Goal: Information Seeking & Learning: Find specific fact

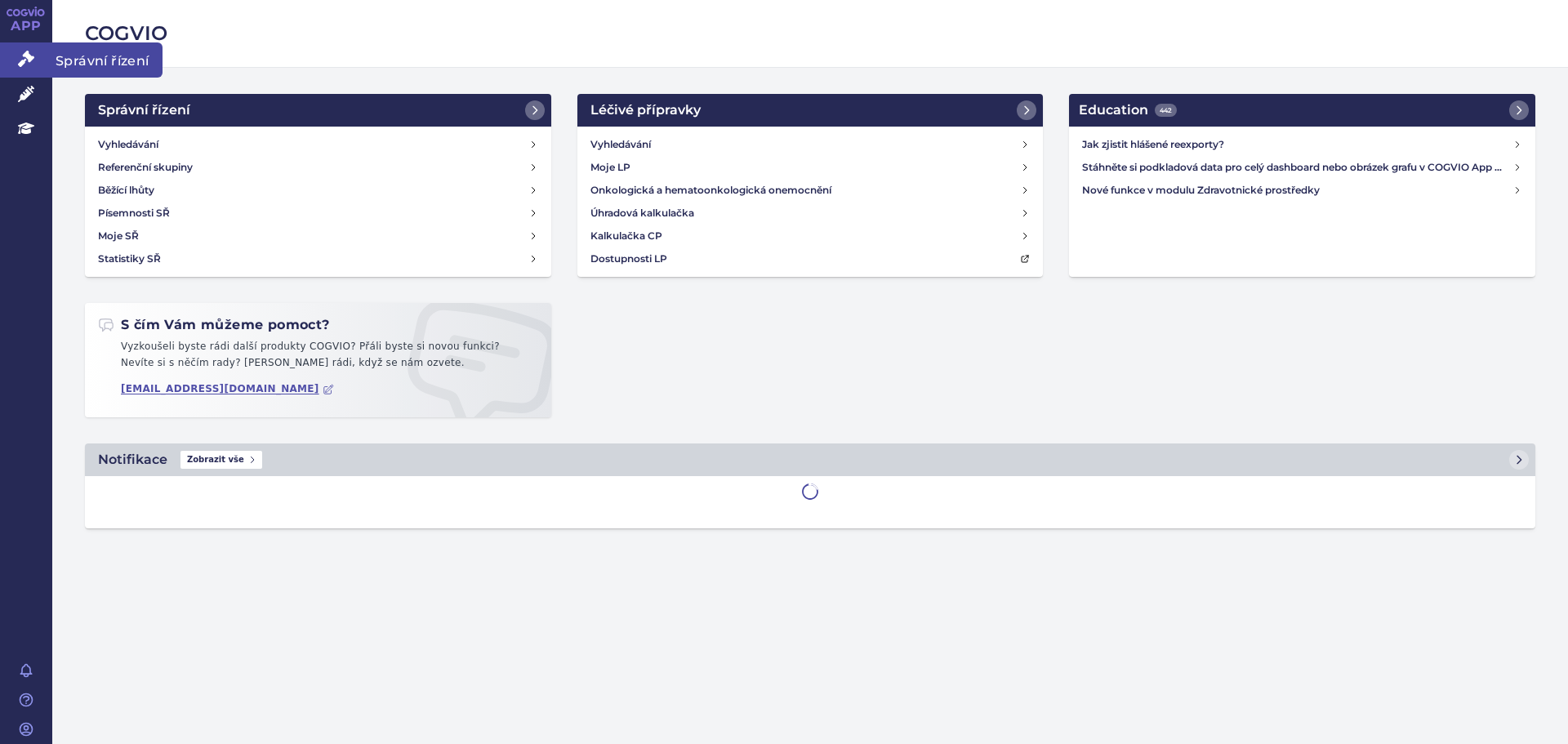
click at [27, 66] on icon at bounding box center [25, 58] width 16 height 16
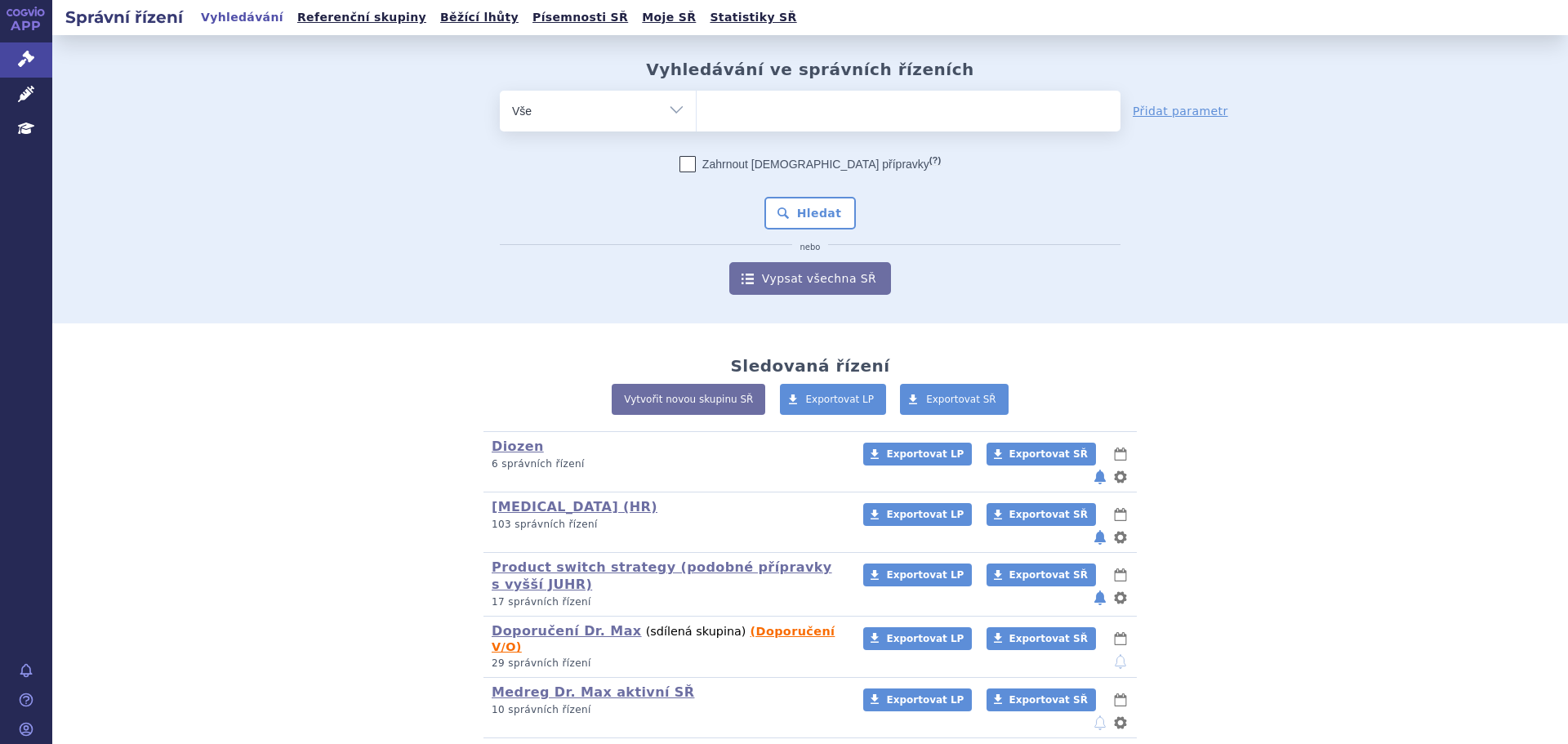
click at [671, 122] on select "Vše Spisová značka Typ SŘ Přípravek/SUKL kód Účastník/Držitel" at bounding box center [598, 108] width 196 height 37
select select "filter-atc-group"
click at [500, 91] on select "Vše Spisová značka Typ SŘ Přípravek/SUKL kód Účastník/Držitel" at bounding box center [598, 108] width 196 height 37
click at [766, 111] on ul at bounding box center [909, 107] width 424 height 34
click at [697, 111] on select at bounding box center [696, 109] width 1 height 41
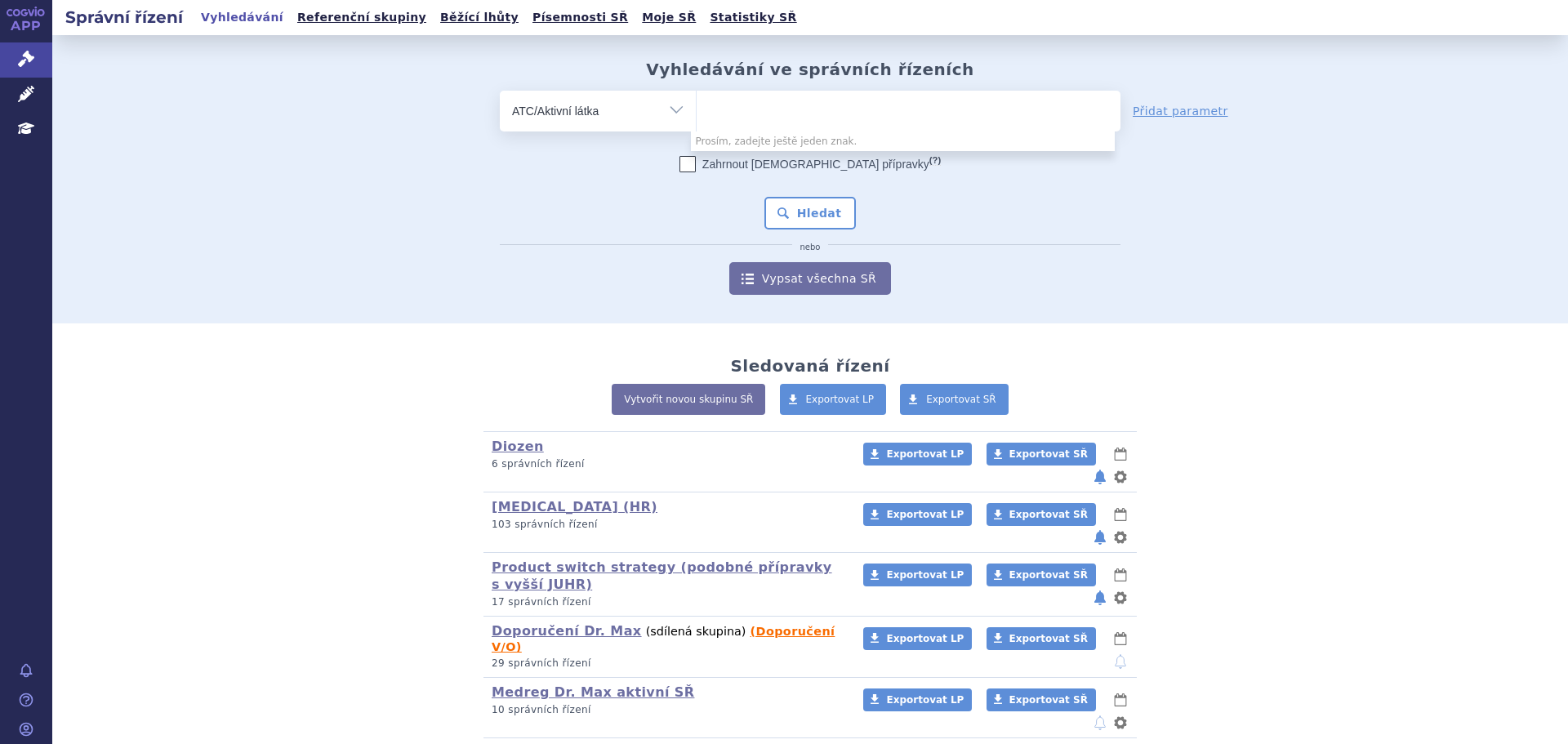
paste input "B01AF01"
type input "B01AF01"
select select "B01AF01"
click at [820, 210] on button "Hledat" at bounding box center [810, 213] width 92 height 33
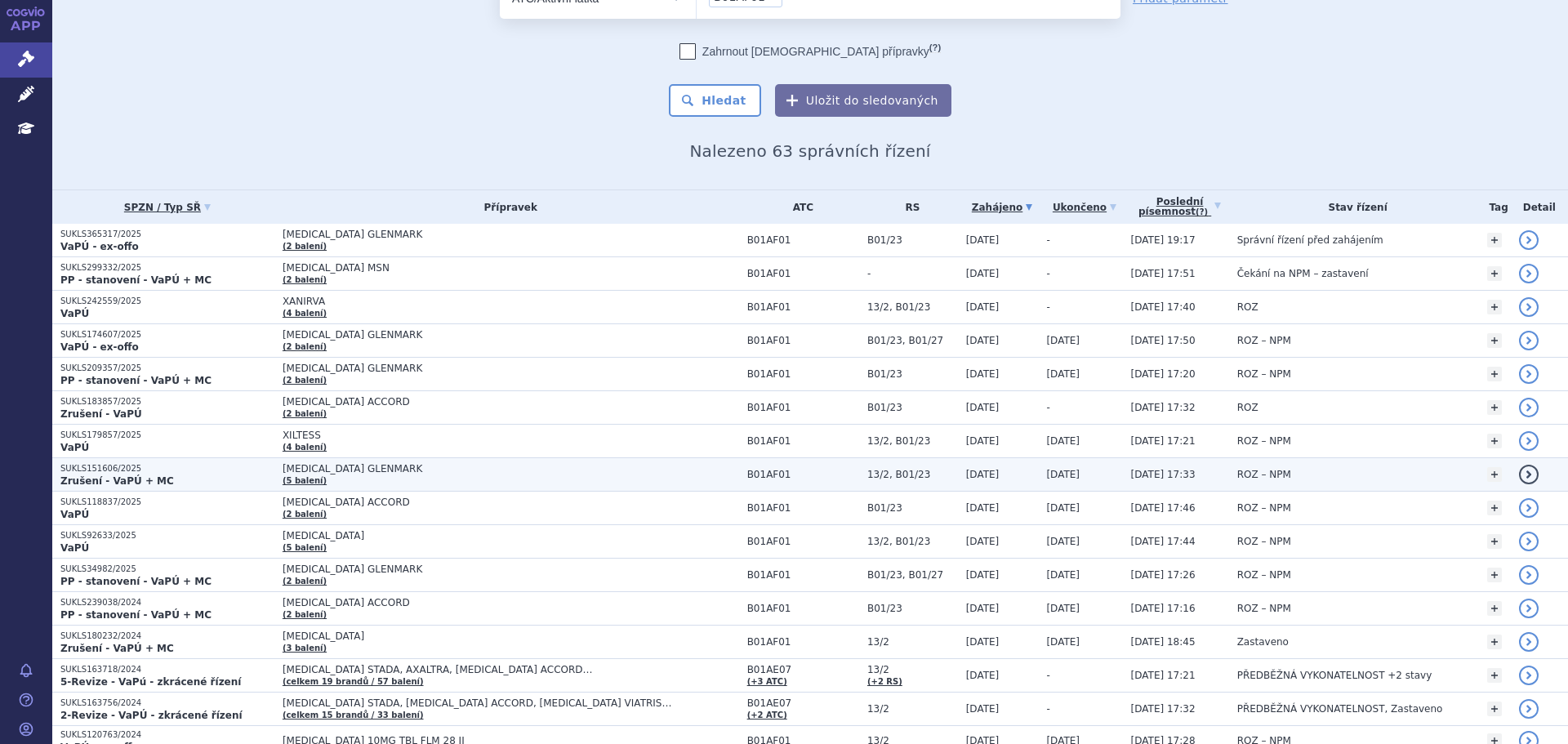
scroll to position [163, 0]
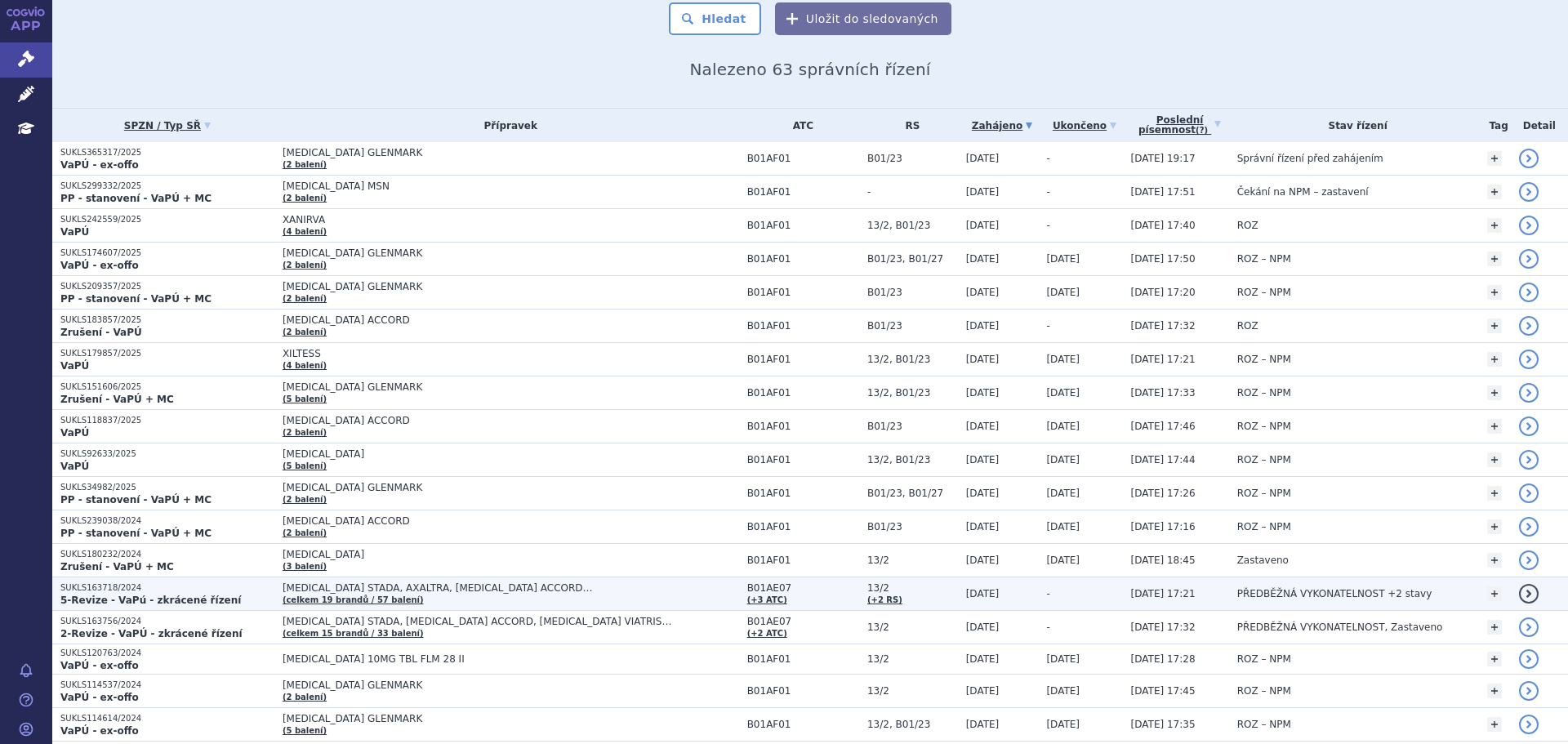
click at [389, 600] on td "[MEDICAL_DATA] STADA, AXALTRA, [MEDICAL_DATA] ACCORD… (celkem 19 brandů / 57 ba…" at bounding box center [507, 593] width 465 height 33
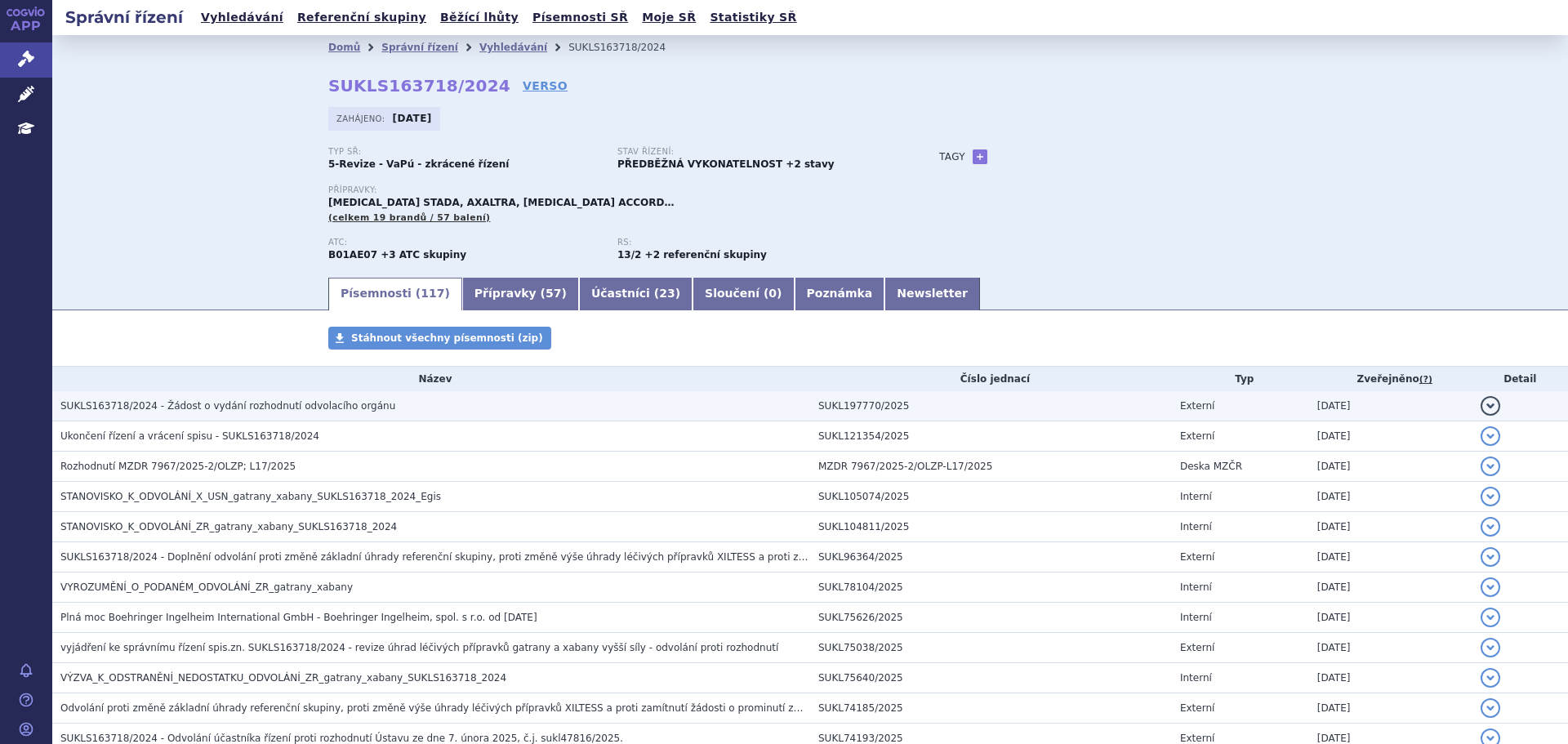
click at [1481, 408] on button "detail" at bounding box center [1491, 405] width 20 height 20
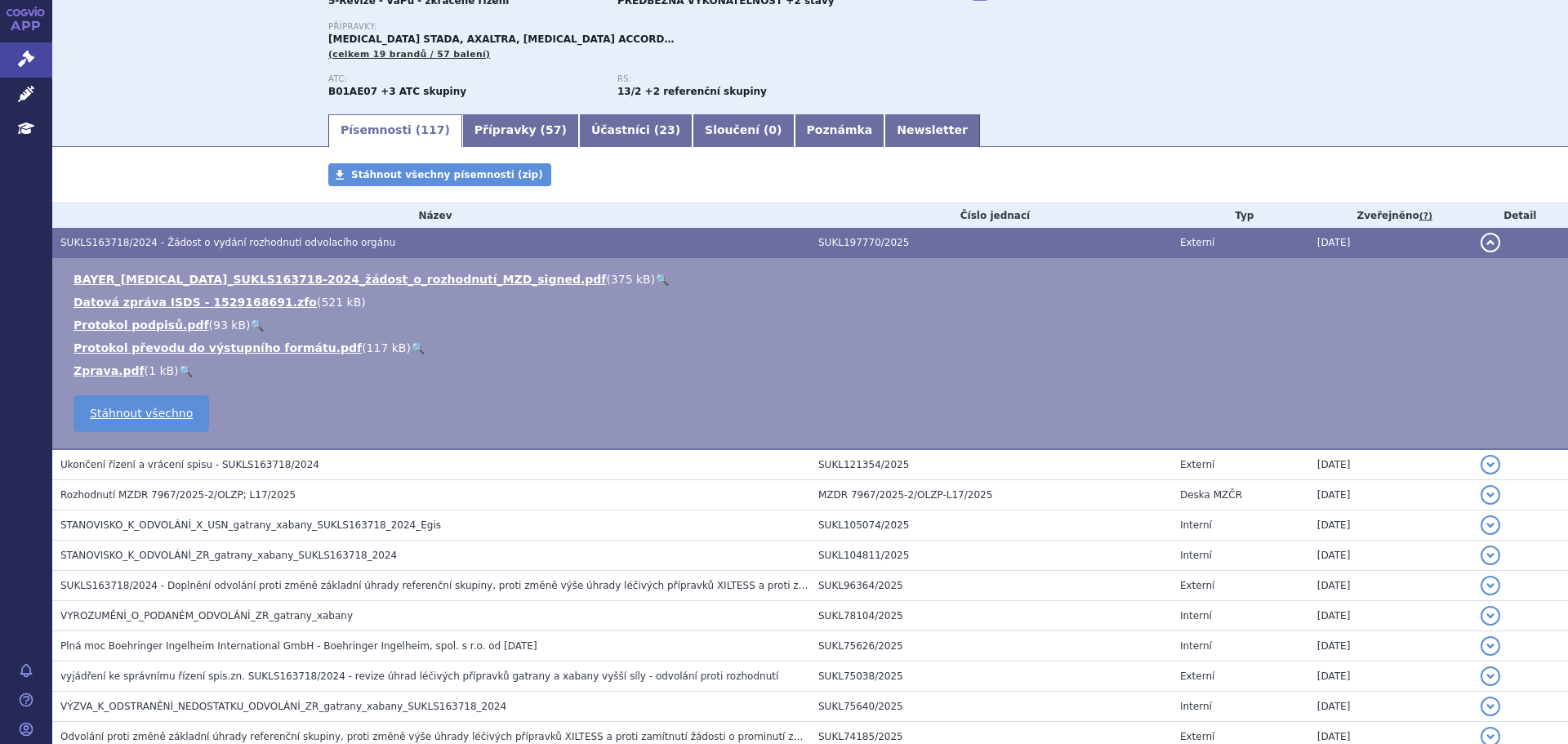
scroll to position [245, 0]
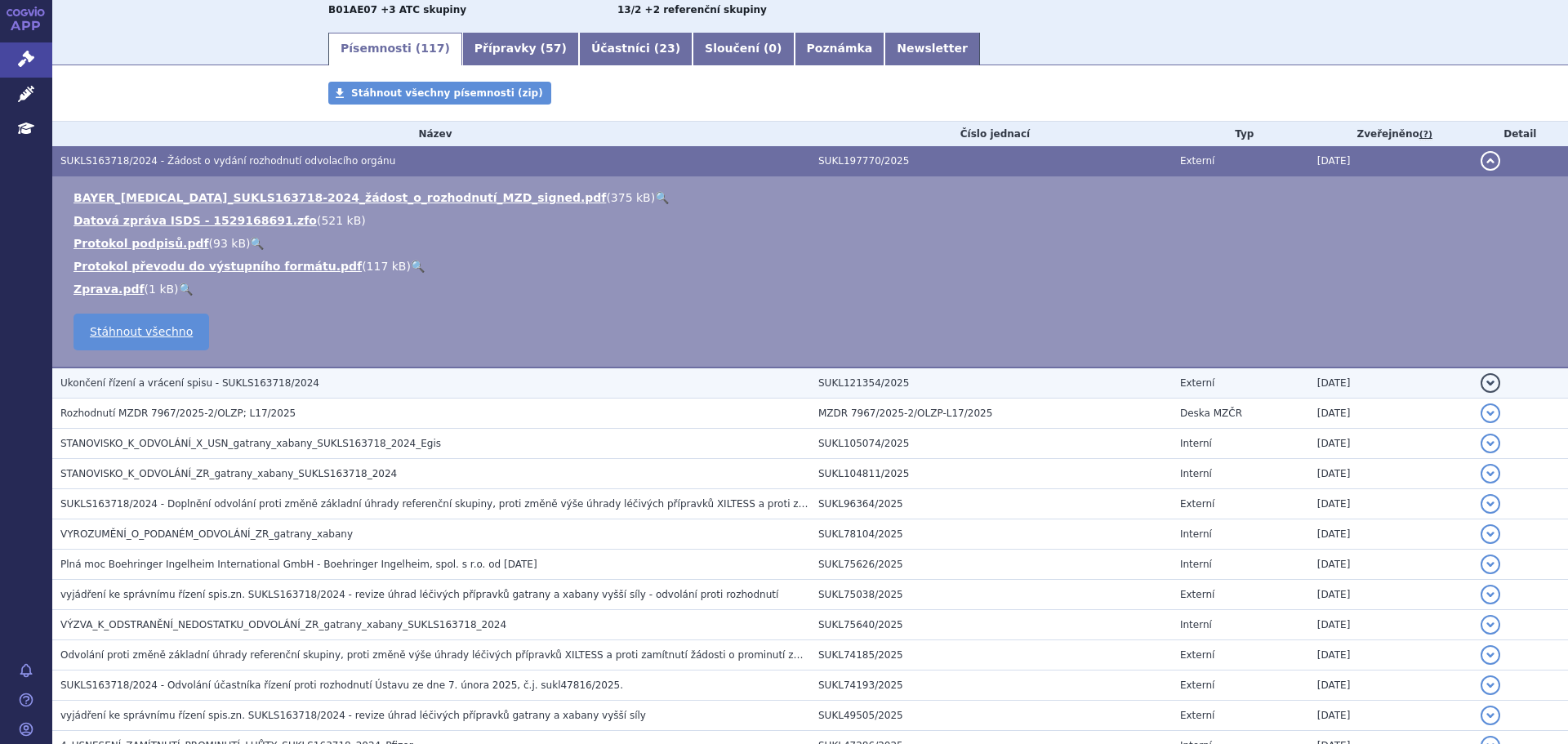
click at [1481, 376] on button "detail" at bounding box center [1491, 383] width 20 height 20
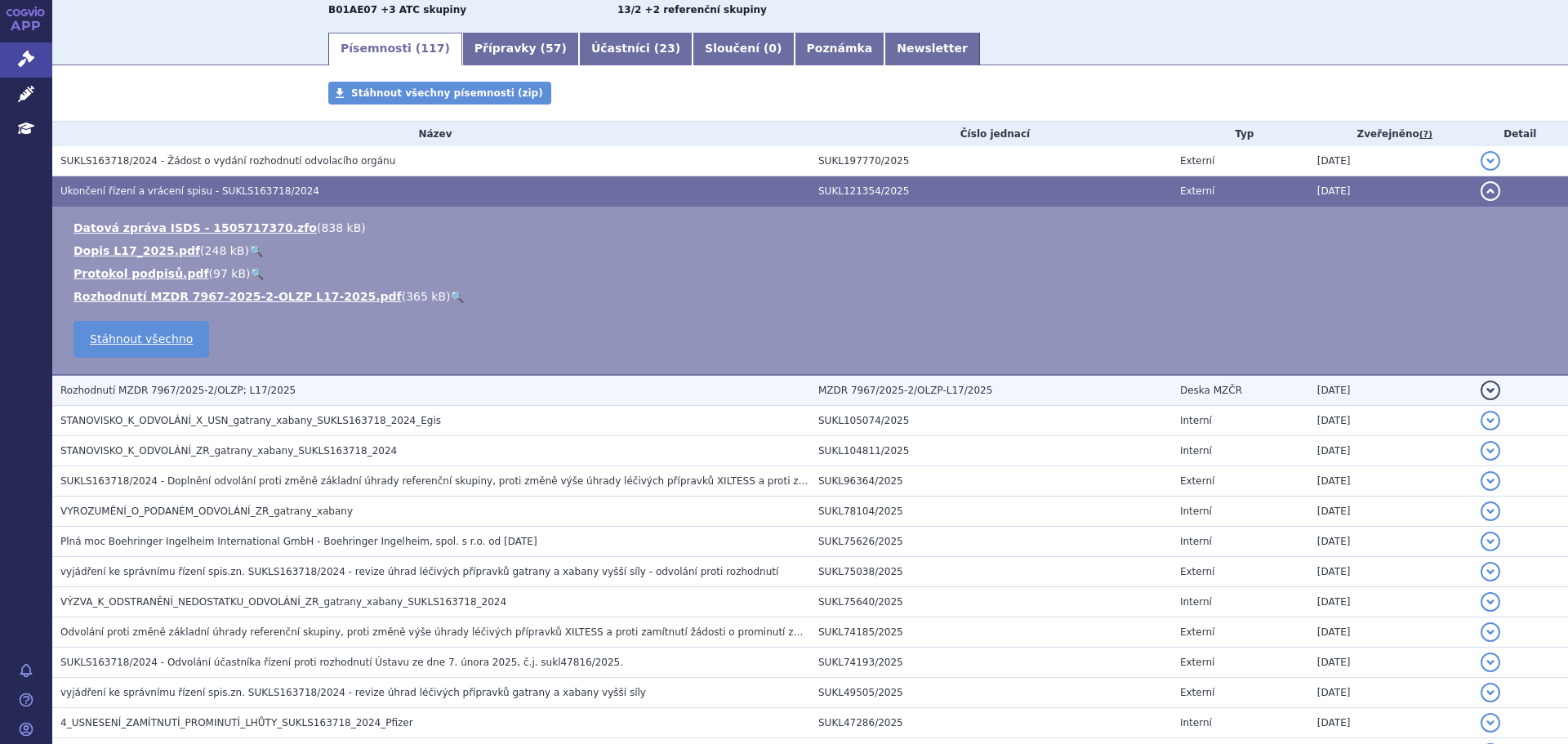
click at [138, 385] on span "Rozhodnutí MZDR 7967/2025-2/OLZP; L17/2025" at bounding box center [177, 390] width 235 height 11
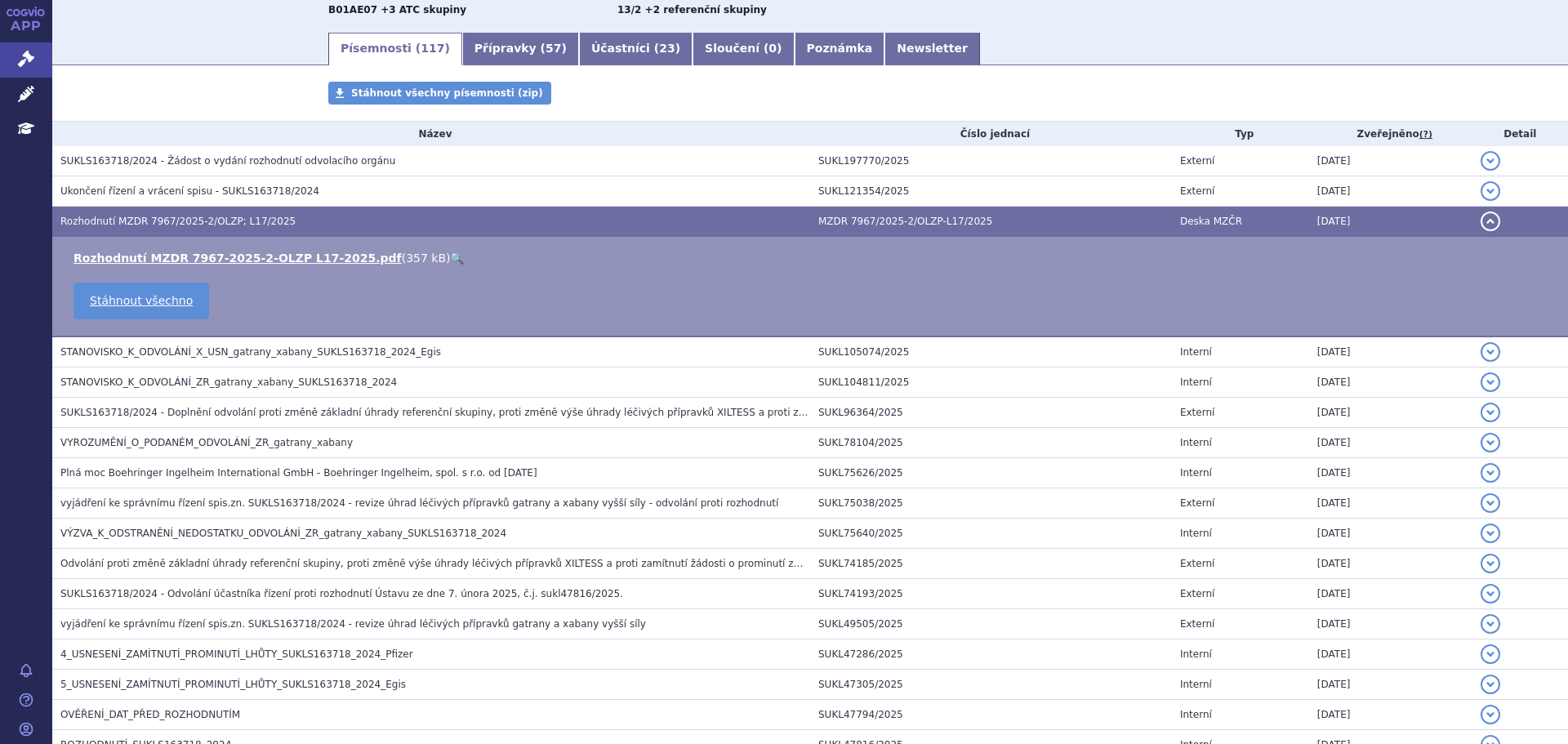
click at [450, 254] on link "🔍" at bounding box center [457, 258] width 14 height 13
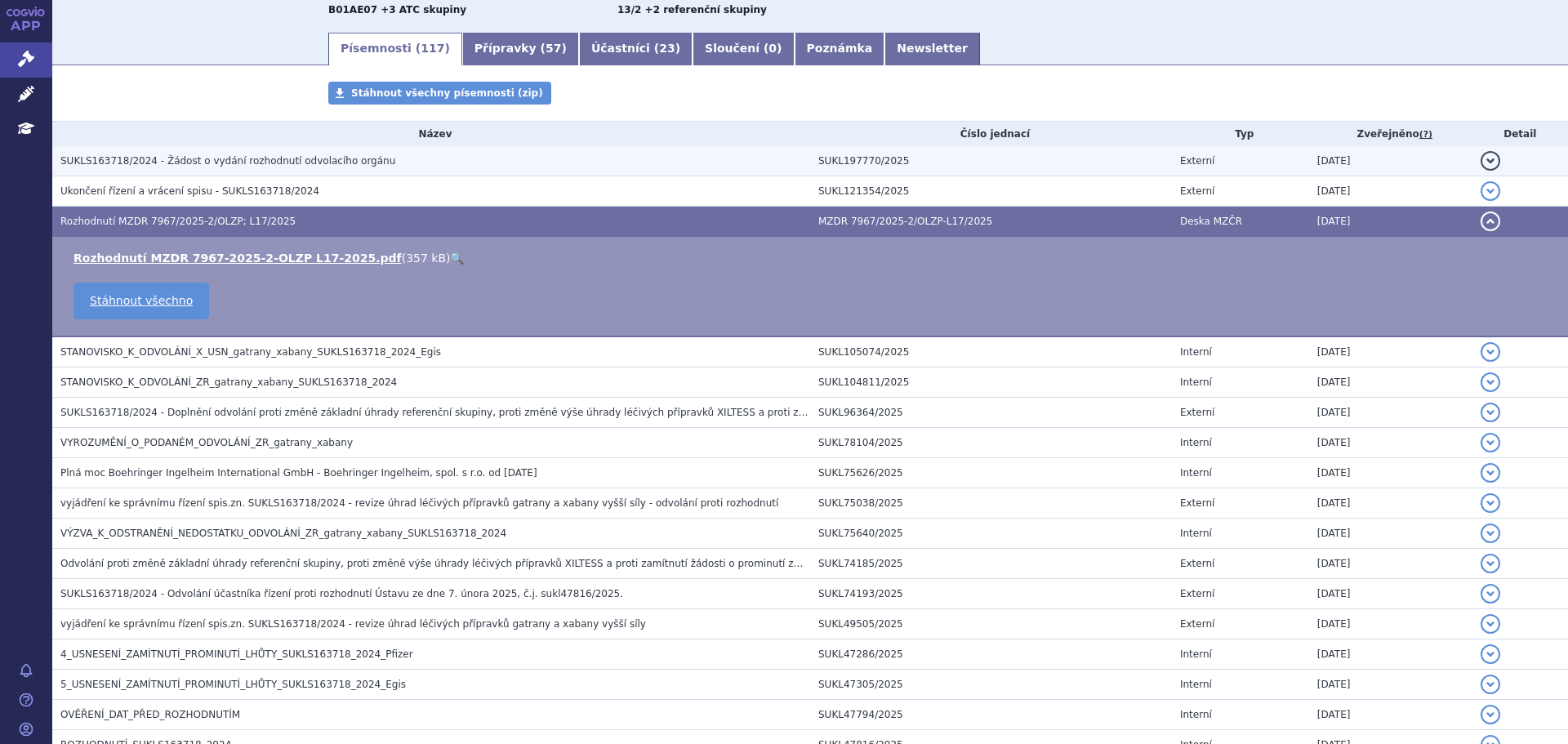
click at [1481, 157] on button "detail" at bounding box center [1491, 160] width 20 height 20
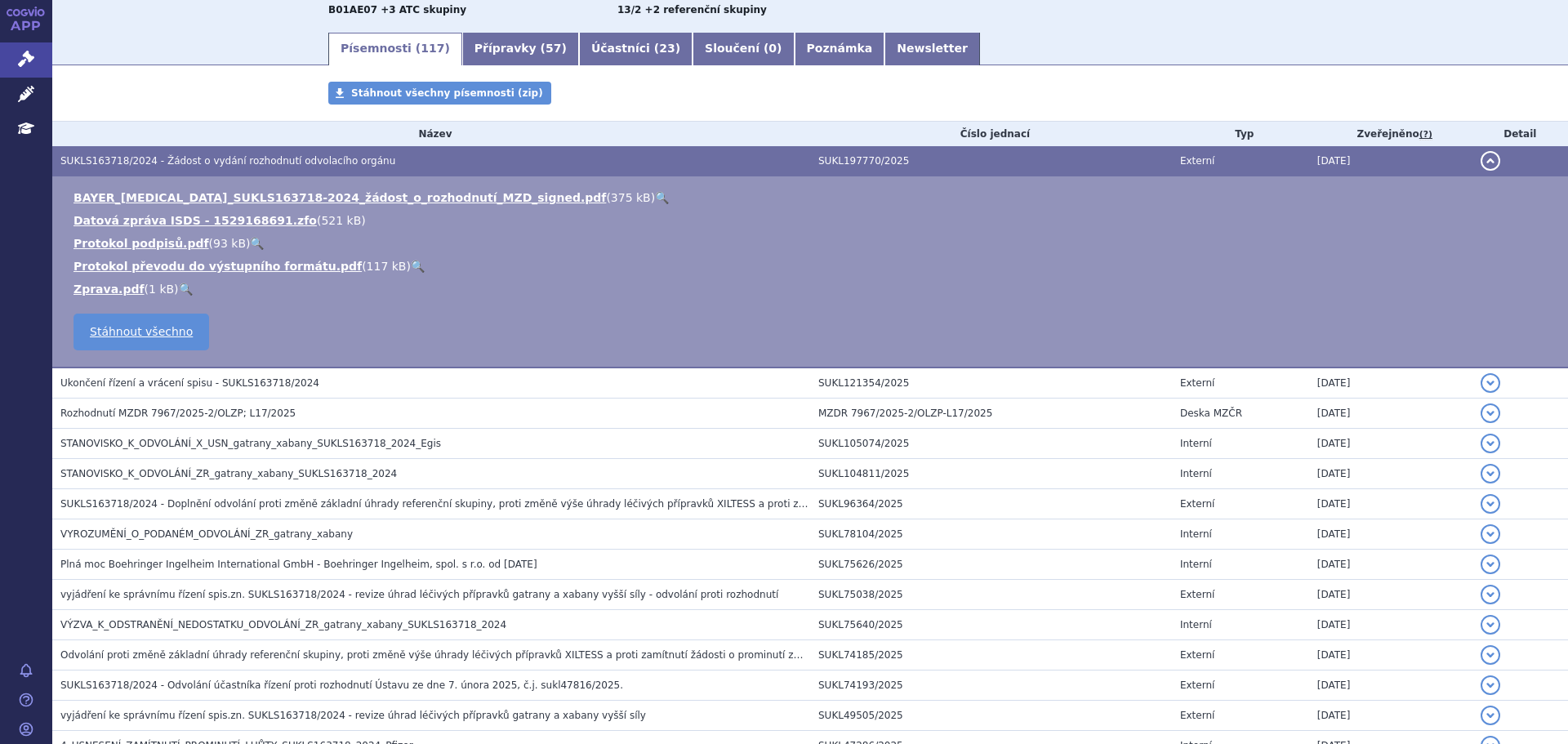
click at [655, 194] on link "🔍" at bounding box center [661, 198] width 14 height 13
